Goal: Task Accomplishment & Management: Manage account settings

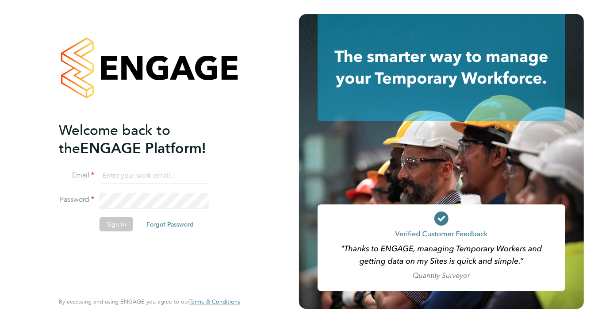
type input "helen.robinson@comparethemarket.com"
click at [108, 221] on button "Sign In" at bounding box center [117, 224] width 34 height 14
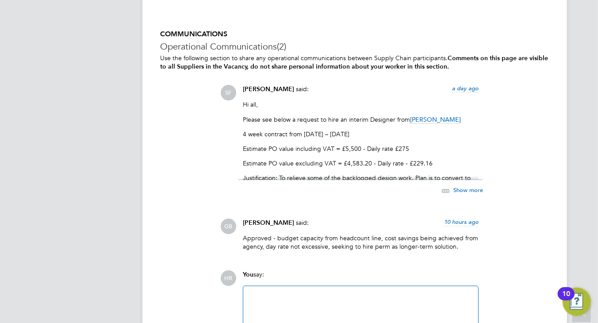
scroll to position [885, 0]
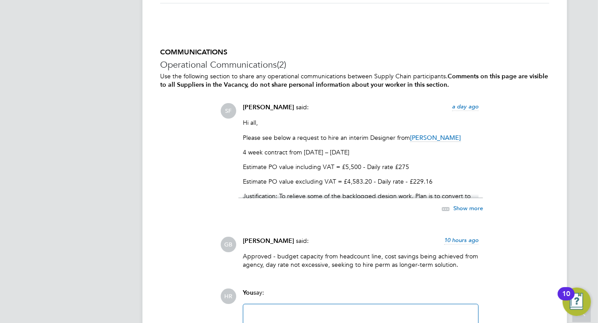
click at [467, 204] on div "Show more" at bounding box center [453, 209] width 61 height 11
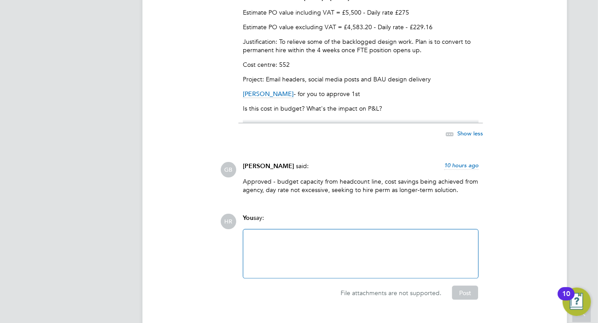
scroll to position [1059, 0]
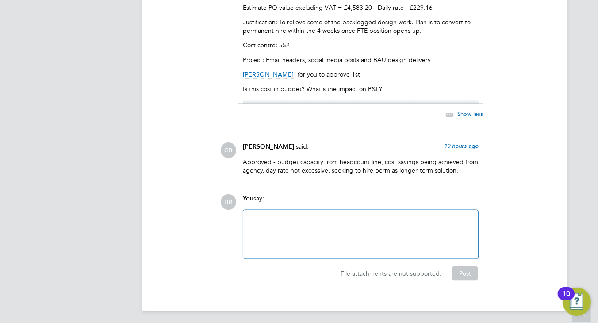
click at [336, 215] on div at bounding box center [361, 234] width 224 height 38
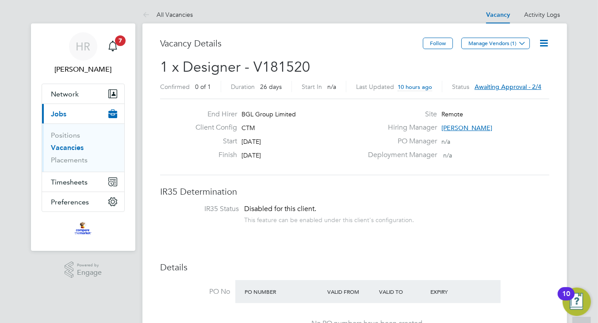
scroll to position [0, 0]
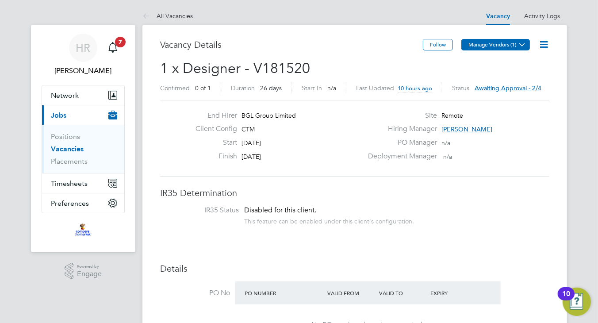
click at [520, 47] on icon at bounding box center [522, 44] width 7 height 7
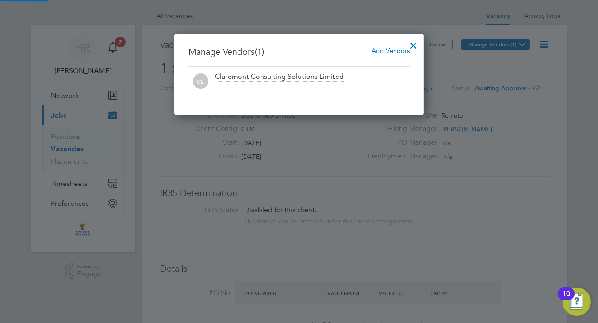
scroll to position [81, 250]
click at [416, 42] on div at bounding box center [414, 43] width 16 height 16
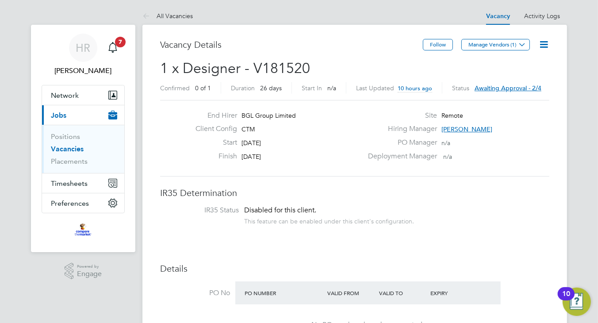
click at [502, 86] on span "Awaiting approval - 2/4" at bounding box center [508, 88] width 67 height 8
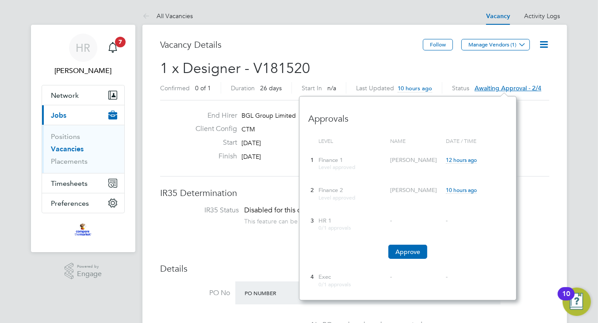
scroll to position [8, 67]
click at [540, 119] on div "Site Remote" at bounding box center [458, 118] width 190 height 14
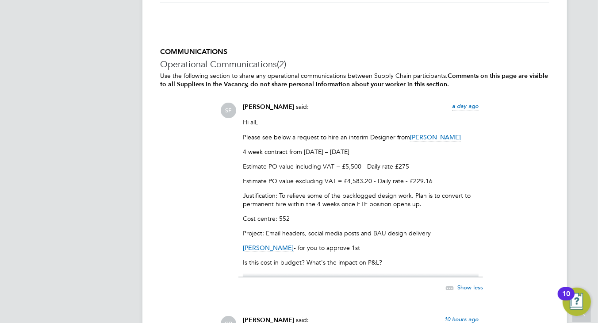
scroll to position [1059, 0]
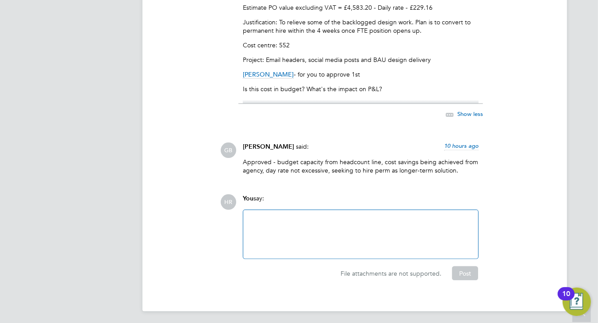
click at [283, 218] on div at bounding box center [361, 234] width 224 height 38
click at [469, 271] on button "Post" at bounding box center [465, 273] width 26 height 14
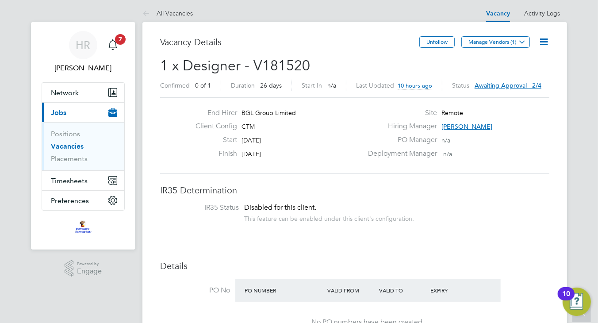
scroll to position [0, 0]
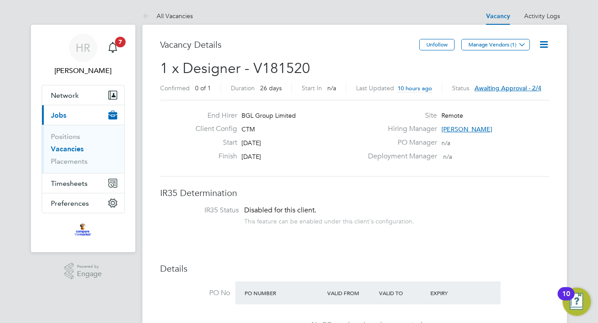
click at [77, 148] on link "Vacancies" at bounding box center [67, 149] width 33 height 8
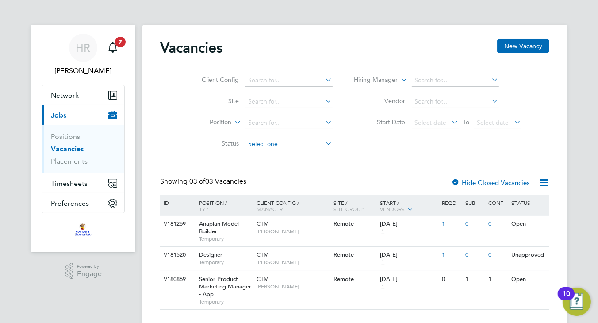
scroll to position [18, 0]
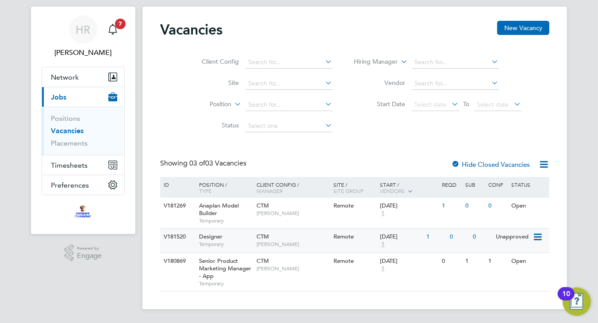
click at [540, 236] on icon at bounding box center [537, 237] width 9 height 11
click at [500, 269] on li "Edit" at bounding box center [515, 270] width 51 height 12
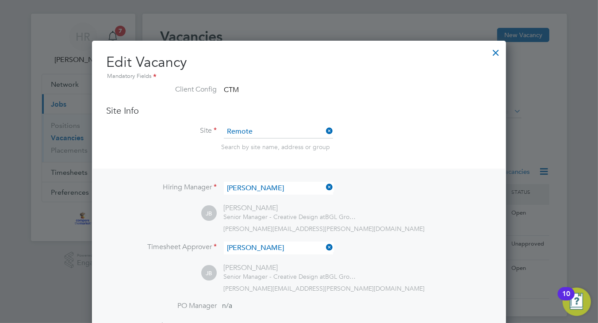
scroll to position [0, 0]
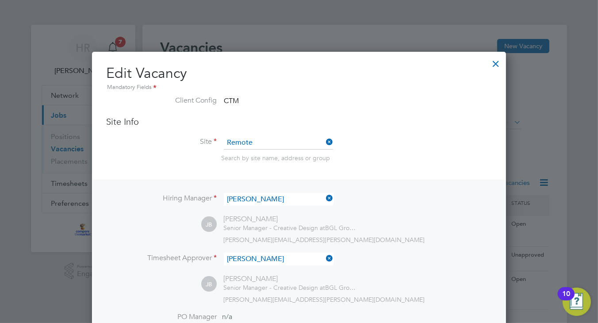
click at [496, 64] on div at bounding box center [496, 62] width 16 height 16
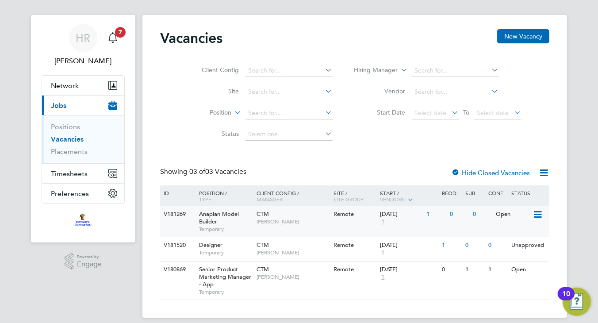
scroll to position [18, 0]
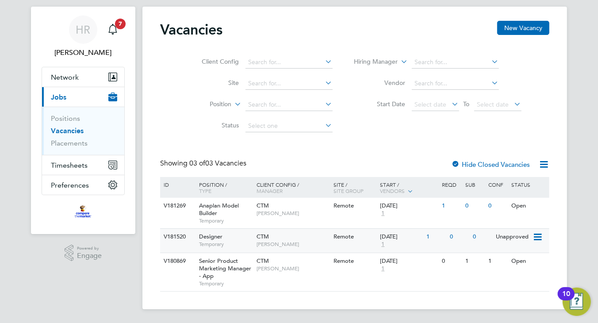
click at [540, 237] on icon at bounding box center [537, 237] width 9 height 11
click at [504, 282] on li "Update Status" at bounding box center [515, 283] width 51 height 12
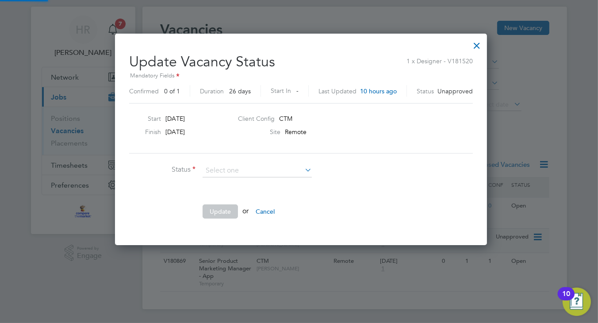
scroll to position [210, 368]
click at [303, 168] on icon at bounding box center [303, 170] width 0 height 12
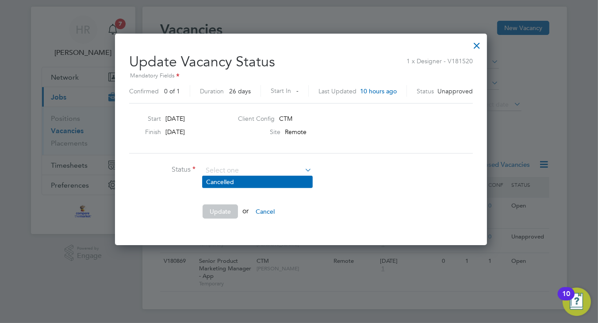
click at [225, 182] on li "Cancelled" at bounding box center [258, 182] width 110 height 12
type input "Cancelled"
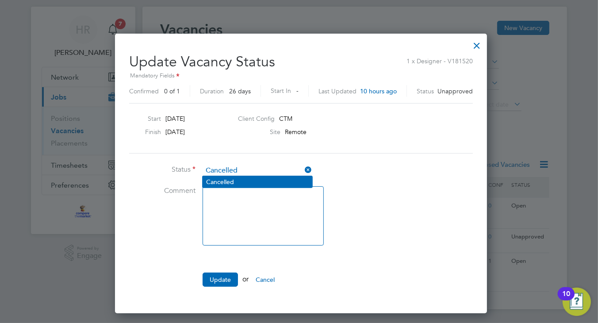
scroll to position [4, 4]
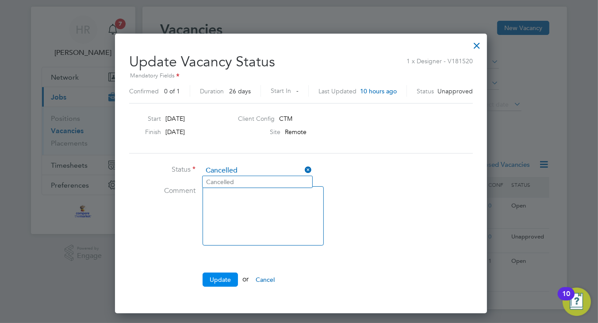
click at [223, 277] on button "Update" at bounding box center [220, 280] width 35 height 14
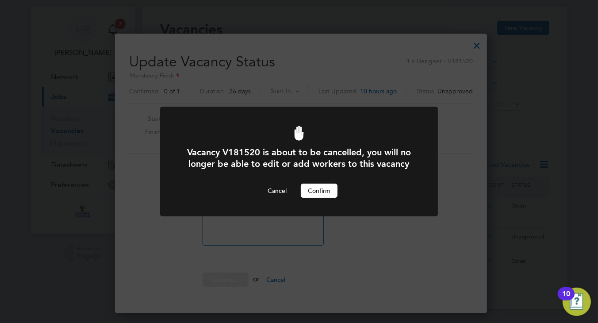
scroll to position [0, 0]
click at [322, 192] on button "Confirm" at bounding box center [319, 191] width 37 height 14
